Goal: Task Accomplishment & Management: Manage account settings

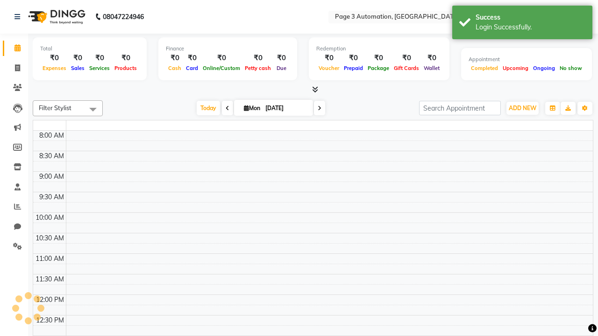
select select "en"
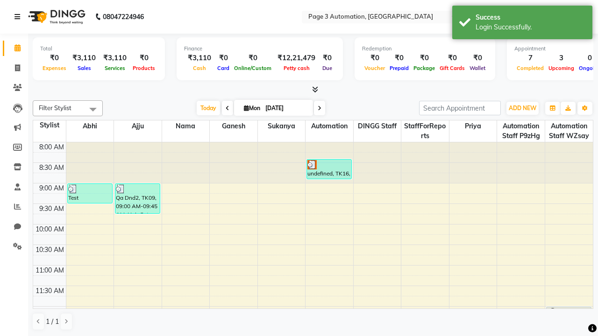
click at [19, 17] on icon at bounding box center [17, 17] width 6 height 7
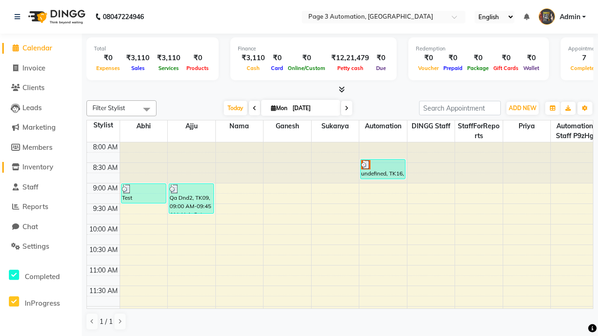
click at [41, 167] on span "Inventory" at bounding box center [37, 167] width 31 height 9
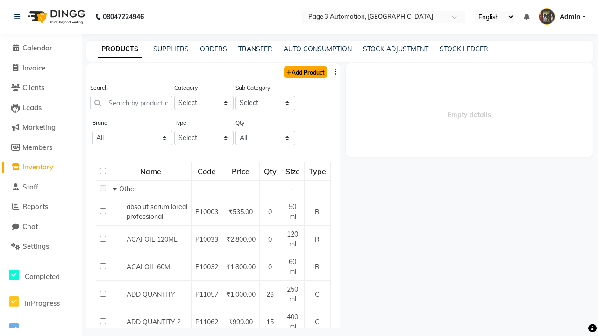
click at [305, 72] on link "Add Product" at bounding box center [305, 72] width 43 height 12
select select "true"
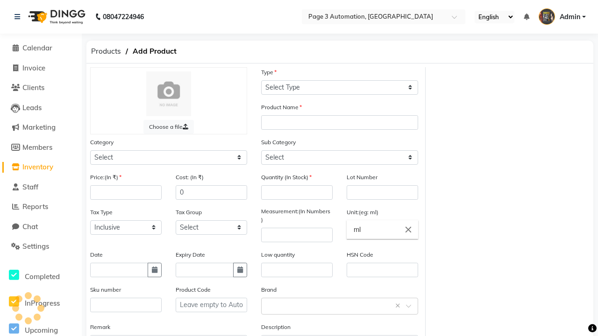
select select "C"
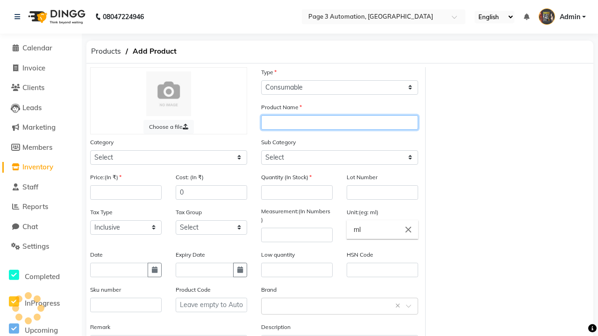
type input "Automation Product jp11b"
select select "1000"
select select "1002"
type input "Automation Product jp11b"
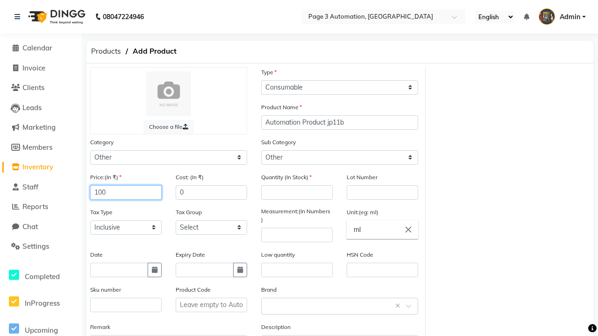
type input "100"
type input "150"
type input "100"
type input "1000"
type textarea "This Product is Created by Automation"
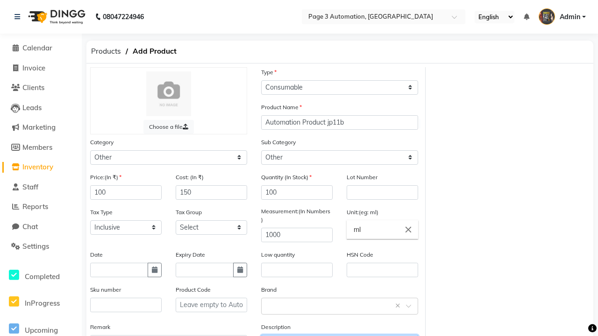
scroll to position [10, 0]
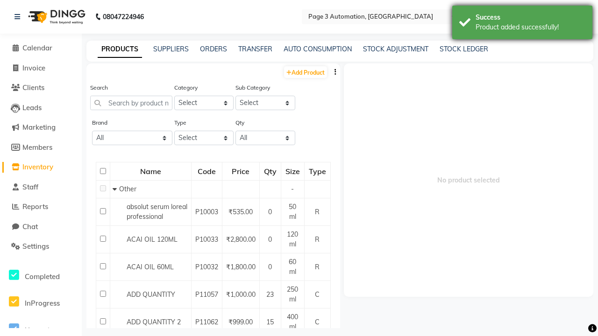
click at [522, 24] on div "Product added successfully!" at bounding box center [531, 27] width 110 height 10
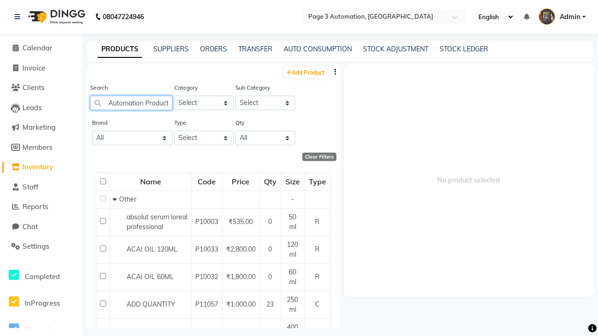
scroll to position [0, 19]
type input "Automation Product jp11b"
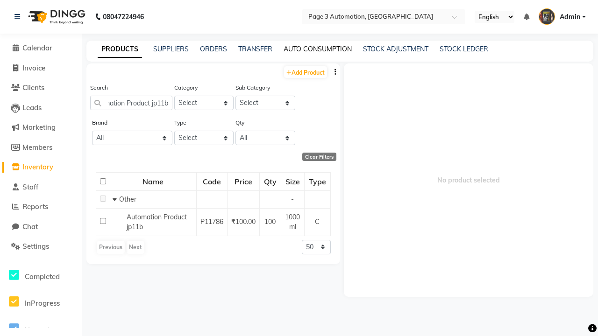
click at [318, 49] on link "AUTO CONSUMPTION" at bounding box center [318, 49] width 68 height 8
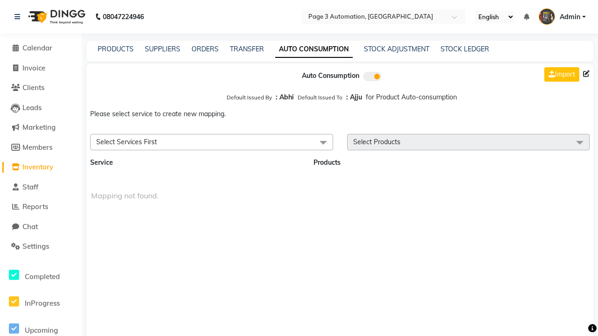
click at [211, 142] on span "Select Services First" at bounding box center [211, 142] width 243 height 16
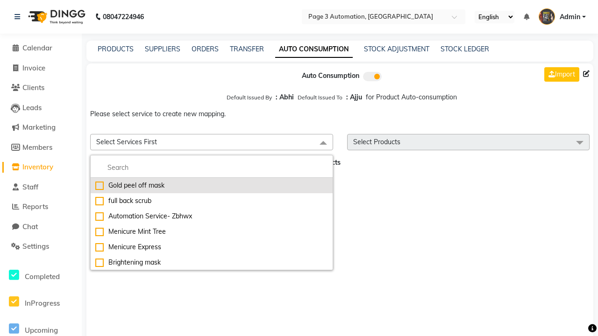
click at [211, 186] on div "Gold peel off mask" at bounding box center [211, 186] width 233 height 10
checkbox input "true"
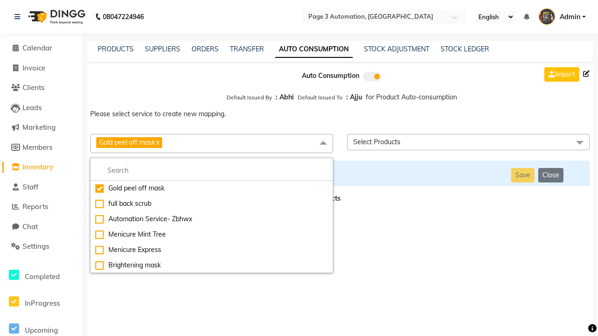
click at [468, 142] on span "Select Products" at bounding box center [468, 142] width 243 height 16
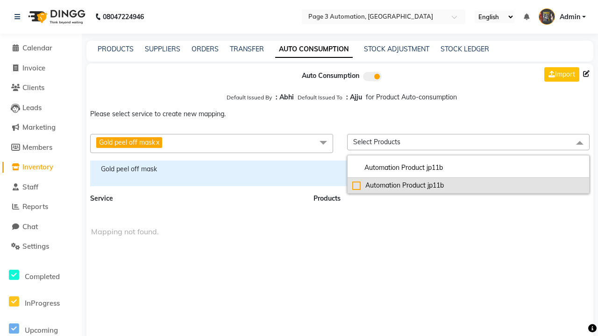
type input "Automation Product jp11b"
click at [468, 186] on div "Automation Product jp11b" at bounding box center [468, 186] width 233 height 10
checkbox input "true"
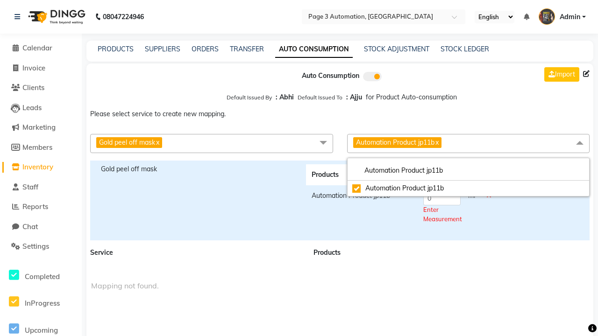
click at [468, 143] on span "Automation Product jp11b x" at bounding box center [468, 143] width 243 height 19
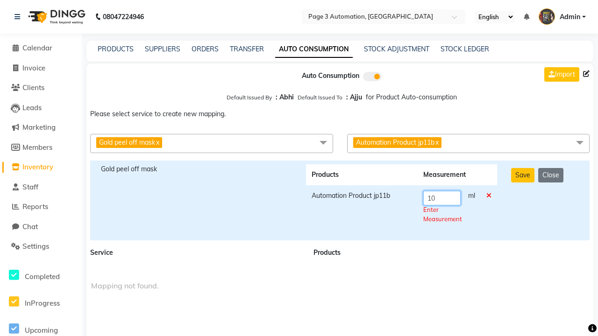
type input "10"
click at [545, 200] on div "Save Close" at bounding box center [545, 200] width 82 height 72
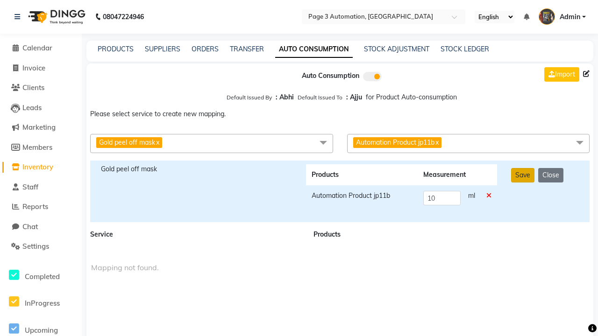
click at [522, 175] on button "Save" at bounding box center [522, 175] width 23 height 14
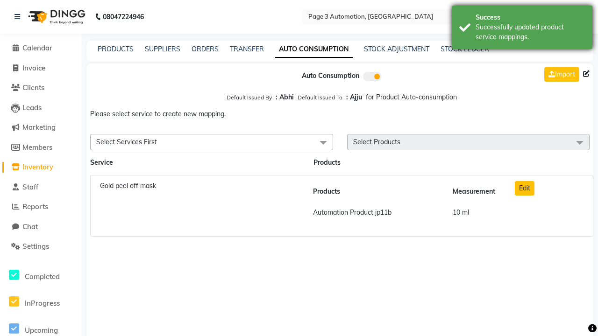
click at [522, 29] on div "Successfully updated product service mappings." at bounding box center [531, 32] width 110 height 20
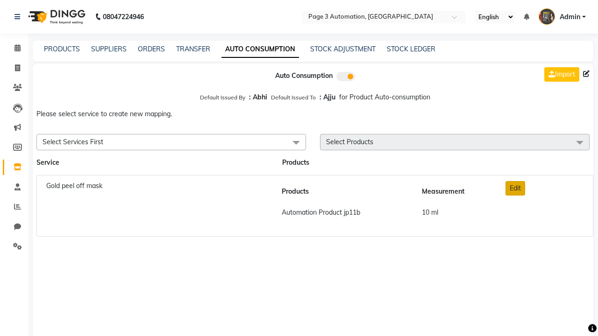
click at [515, 188] on button "Edit" at bounding box center [516, 188] width 20 height 14
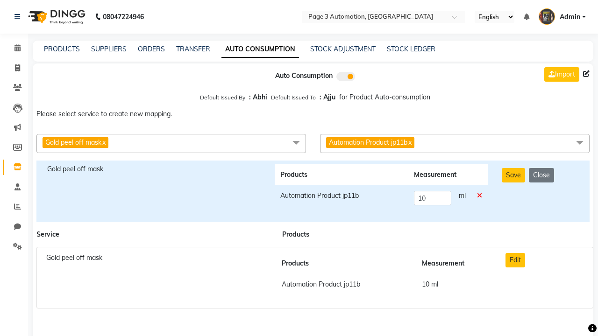
click at [479, 196] on icon at bounding box center [479, 196] width 5 height 7
click at [514, 175] on button "Save" at bounding box center [513, 175] width 23 height 14
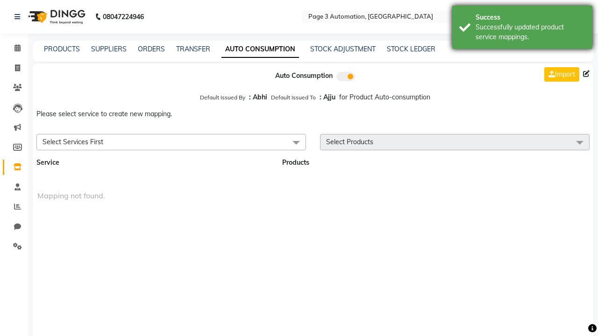
click at [522, 29] on div "Successfully updated product service mappings." at bounding box center [531, 32] width 110 height 20
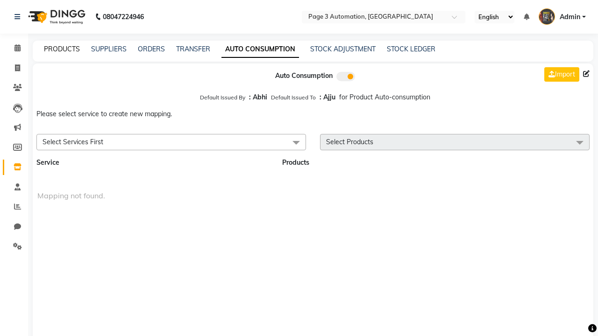
click at [62, 49] on link "PRODUCTS" at bounding box center [62, 49] width 36 height 8
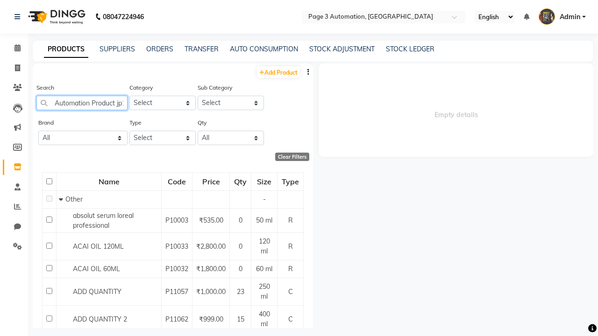
scroll to position [0, 10]
type input "Automation Product jp11b"
